Goal: Task Accomplishment & Management: Use online tool/utility

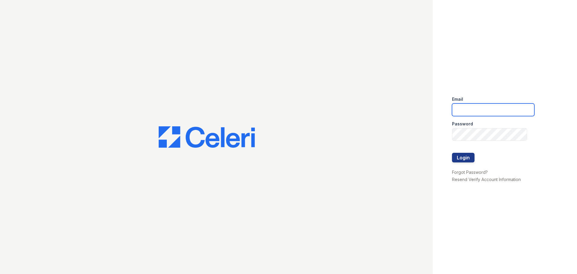
type input "[EMAIL_ADDRESS][DOMAIN_NAME]"
click at [455, 158] on button "Login" at bounding box center [463, 158] width 23 height 10
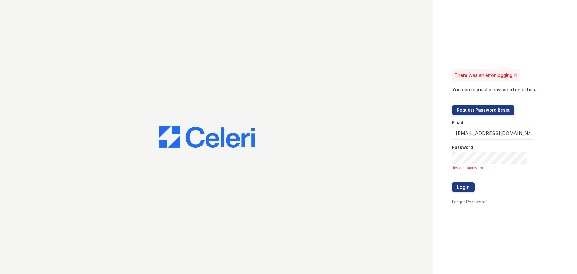
click at [465, 110] on button "Request Password Reset" at bounding box center [483, 110] width 63 height 10
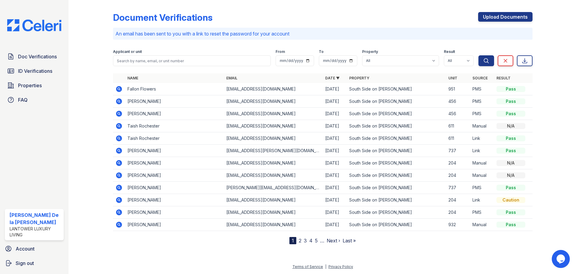
click at [29, 72] on span "ID Verifications" at bounding box center [35, 70] width 34 height 7
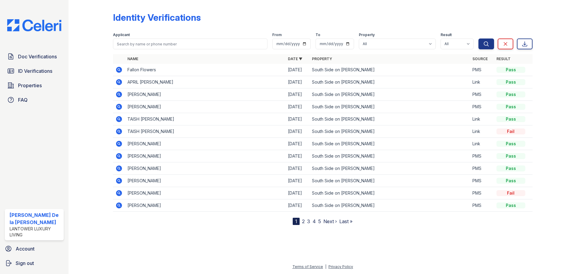
click at [33, 57] on span "Doc Verifications" at bounding box center [37, 56] width 39 height 7
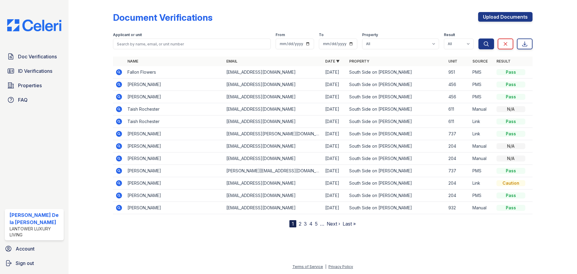
click at [32, 56] on span "Doc Verifications" at bounding box center [37, 56] width 39 height 7
